Goal: Task Accomplishment & Management: Use online tool/utility

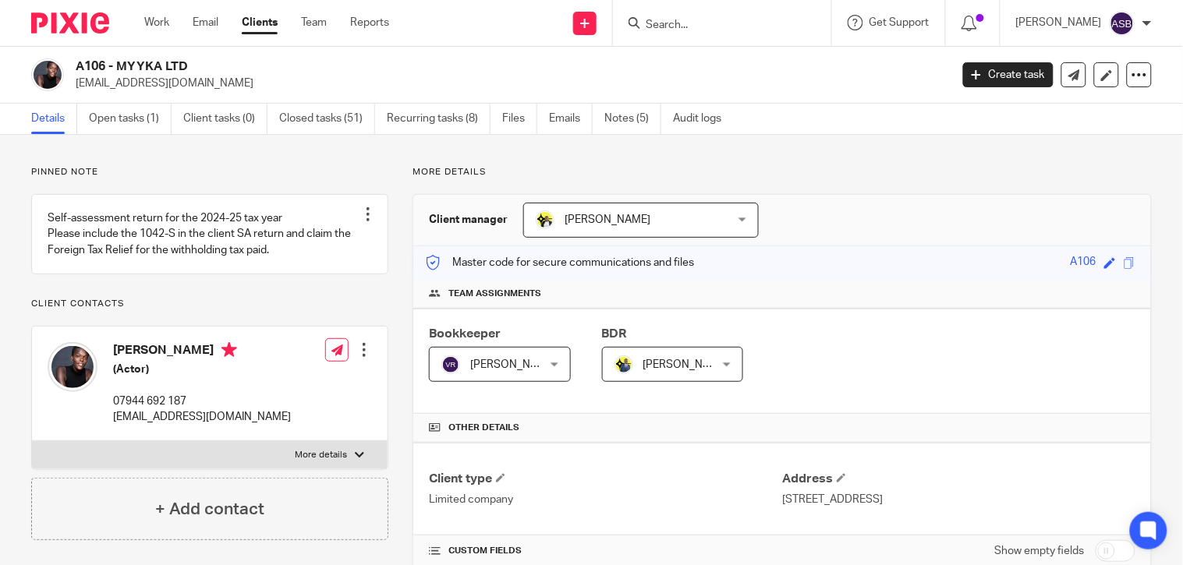
drag, startPoint x: 120, startPoint y: 64, endPoint x: 180, endPoint y: 69, distance: 60.2
click at [180, 69] on h2 "A106 - MYYKA LTD" at bounding box center [421, 66] width 691 height 16
copy h2 "MYYKA LT"
click at [154, 24] on link "Work" at bounding box center [156, 23] width 25 height 16
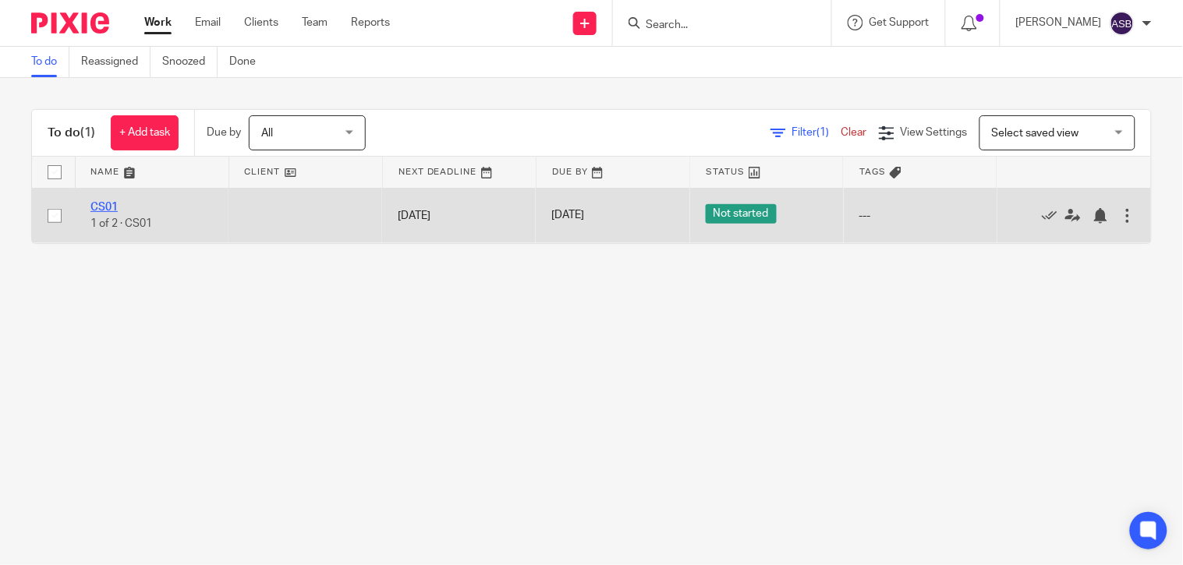
click at [101, 204] on link "CS01" at bounding box center [103, 207] width 27 height 11
